Goal: Task Accomplishment & Management: Manage account settings

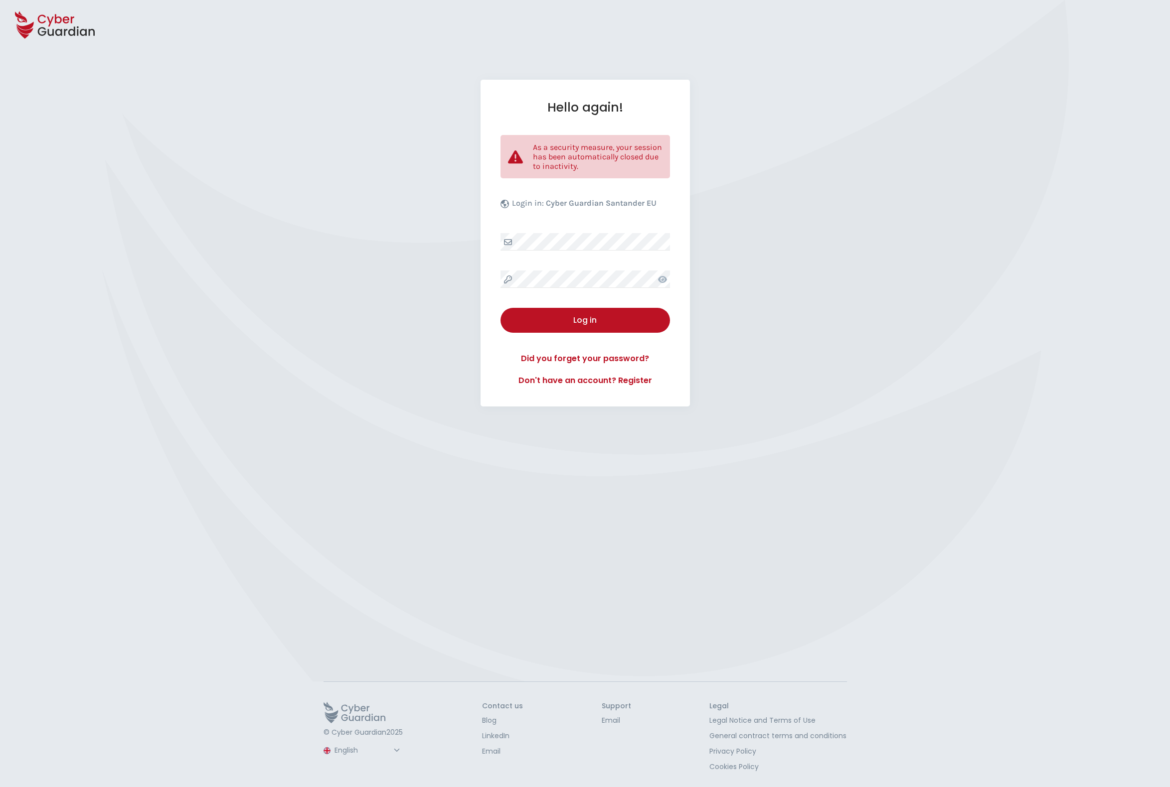
select select "English"
click at [605, 314] on div "Log in" at bounding box center [585, 320] width 154 height 12
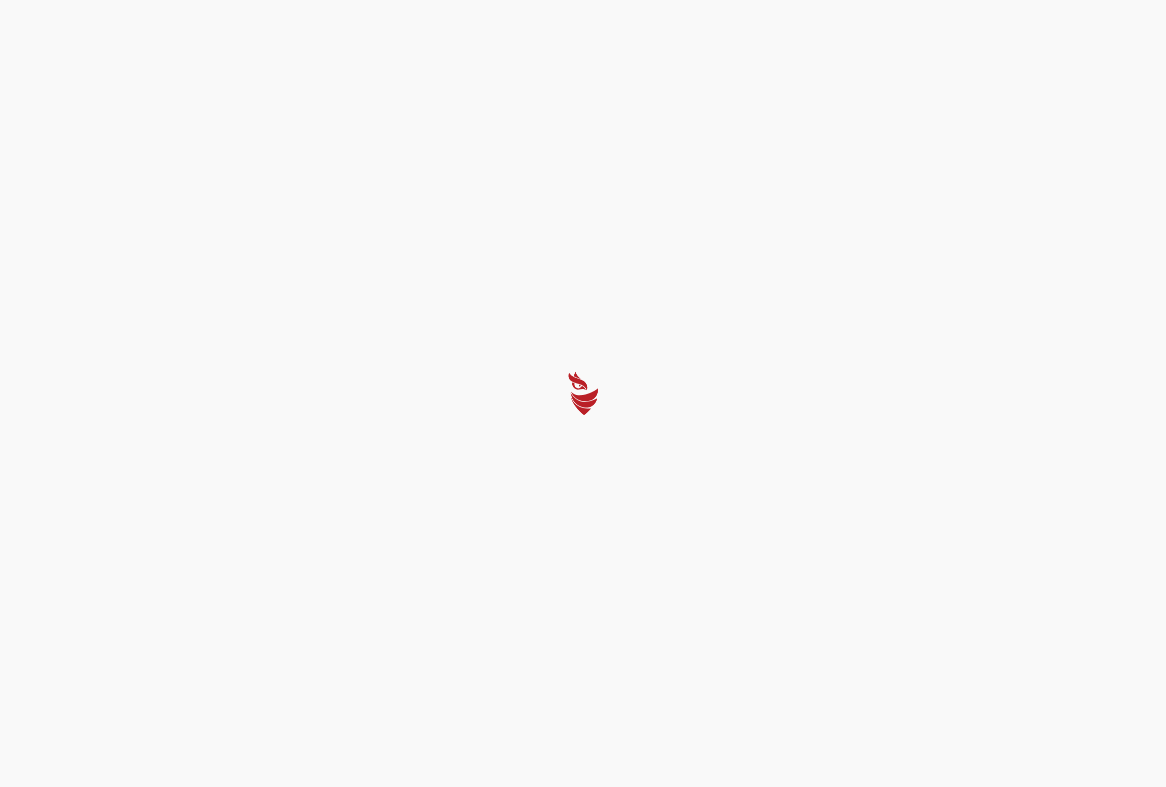
select select "English"
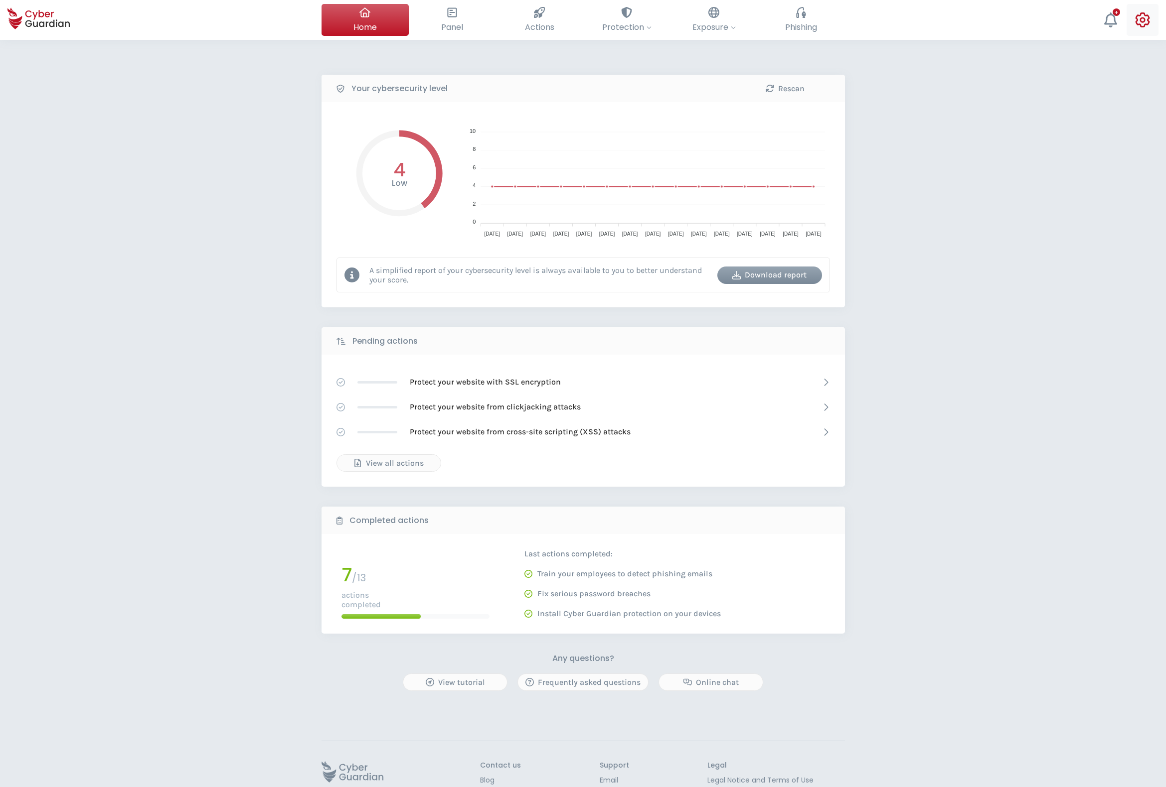
click at [1140, 21] on icon at bounding box center [1142, 19] width 14 height 15
click at [1116, 75] on span "Employee list" at bounding box center [1110, 80] width 46 height 10
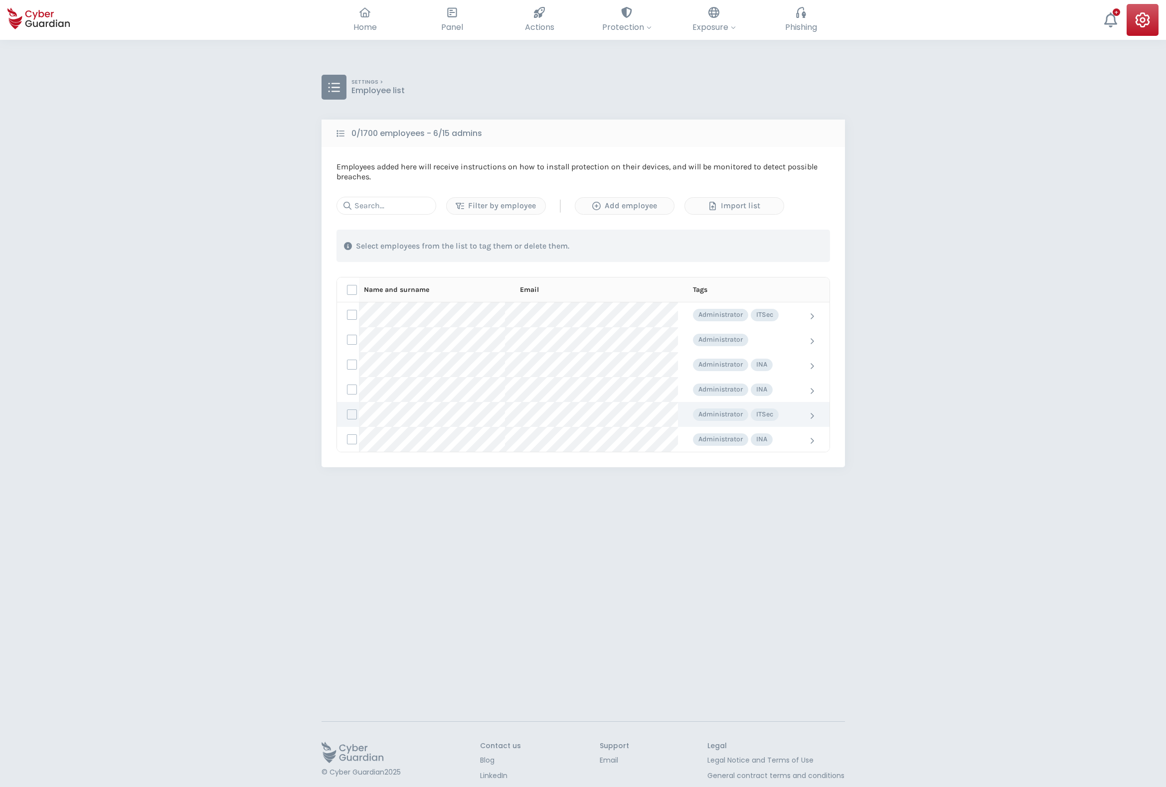
click at [356, 408] on td at bounding box center [348, 414] width 22 height 25
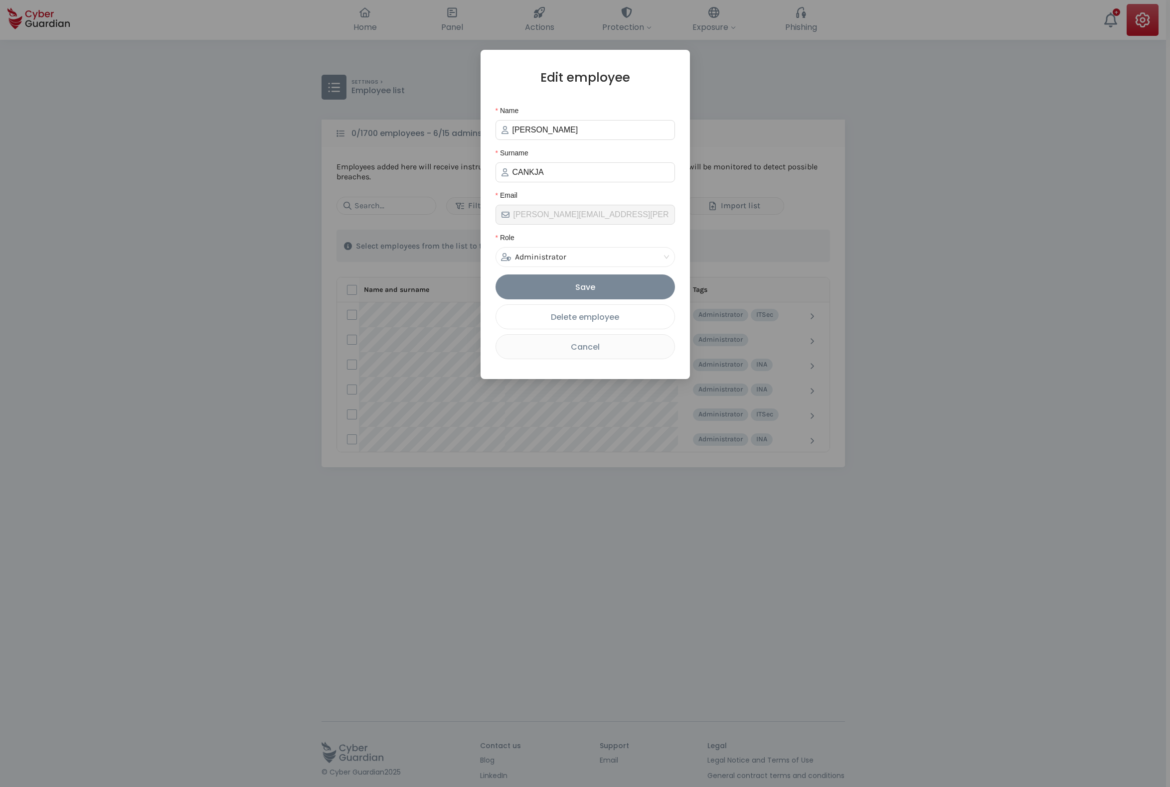
click at [583, 319] on div "Delete employee" at bounding box center [584, 317] width 163 height 12
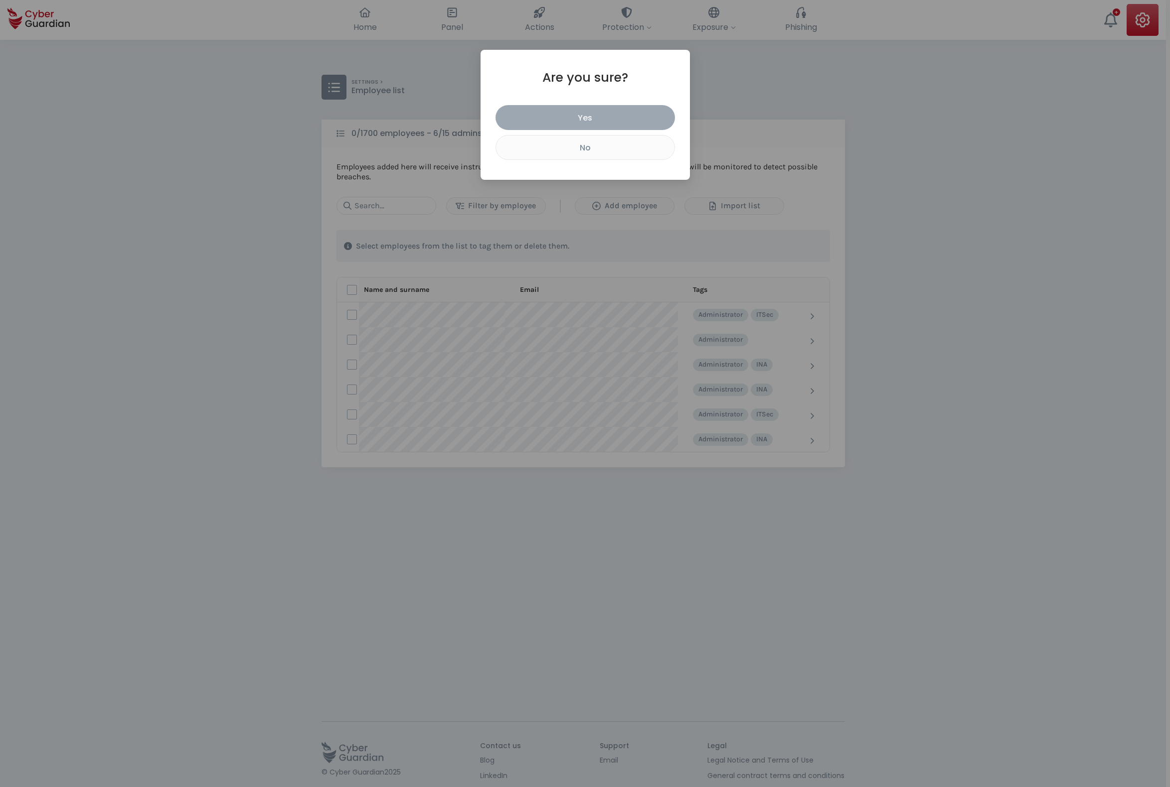
click at [624, 115] on div "Yes" at bounding box center [585, 118] width 164 height 12
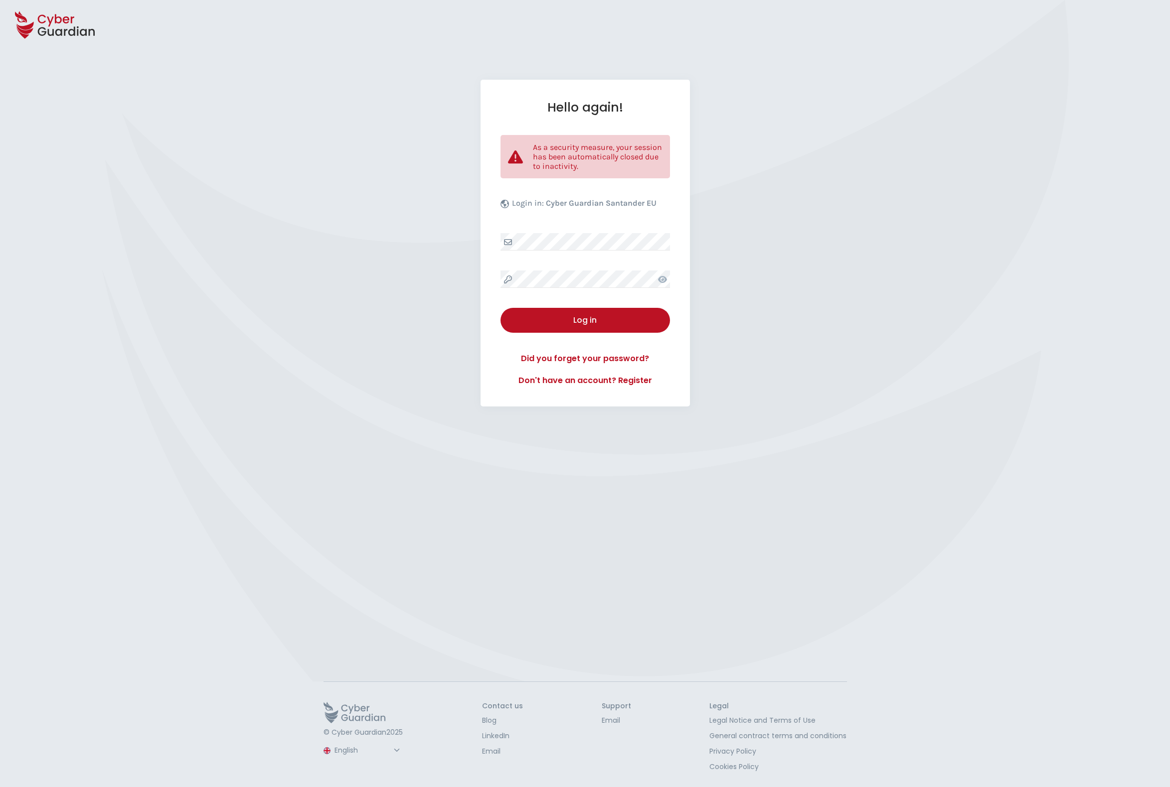
select select "English"
